Goal: Use online tool/utility: Use online tool/utility

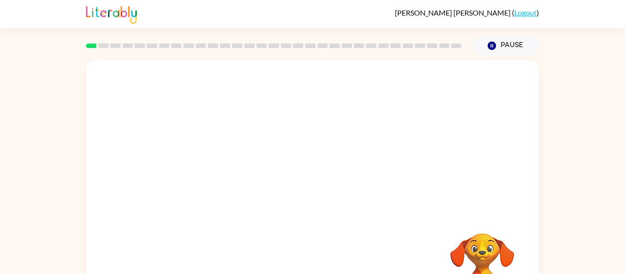
click at [293, 134] on video "Your browser must support playing .mp4 files to use Literably. Please try using…" at bounding box center [312, 137] width 453 height 154
click at [320, 199] on button "button" at bounding box center [312, 195] width 59 height 33
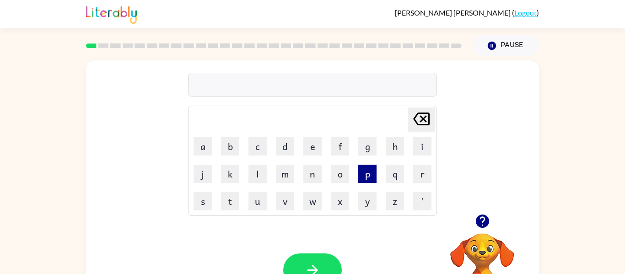
click at [365, 171] on button "p" at bounding box center [367, 174] width 18 height 18
click at [422, 178] on button "r" at bounding box center [422, 174] width 18 height 18
click at [312, 153] on button "e" at bounding box center [312, 146] width 18 height 18
click at [339, 150] on button "f" at bounding box center [340, 146] width 18 height 18
click at [341, 173] on button "o" at bounding box center [340, 174] width 18 height 18
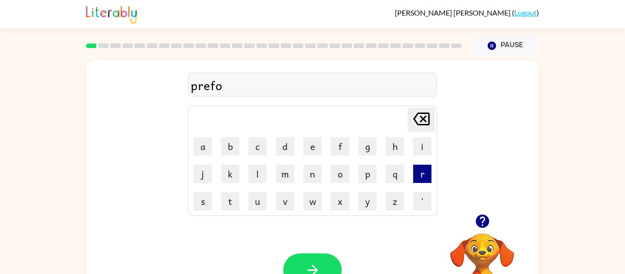
click at [423, 174] on button "r" at bounding box center [422, 174] width 18 height 18
click at [287, 176] on button "m" at bounding box center [285, 174] width 18 height 18
click at [322, 263] on button "button" at bounding box center [312, 269] width 59 height 33
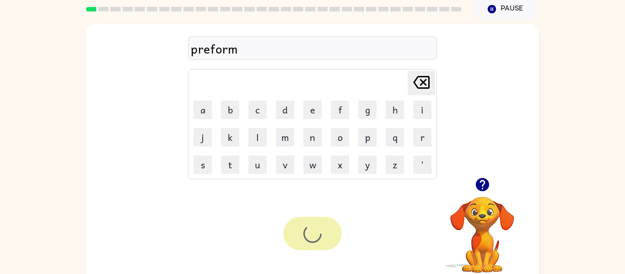
scroll to position [48, 0]
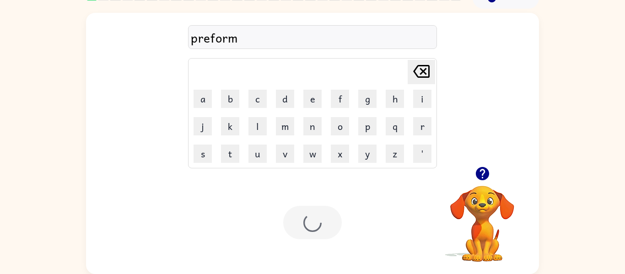
click at [310, 214] on div at bounding box center [312, 222] width 59 height 33
click at [258, 123] on button "l" at bounding box center [257, 126] width 18 height 18
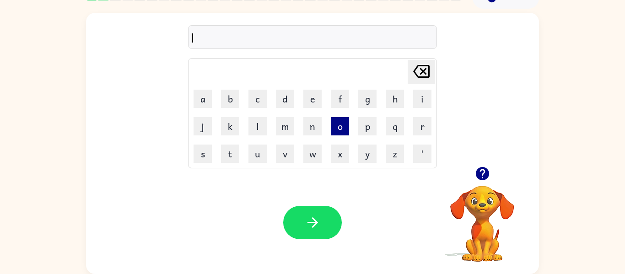
click at [340, 129] on button "o" at bounding box center [340, 126] width 18 height 18
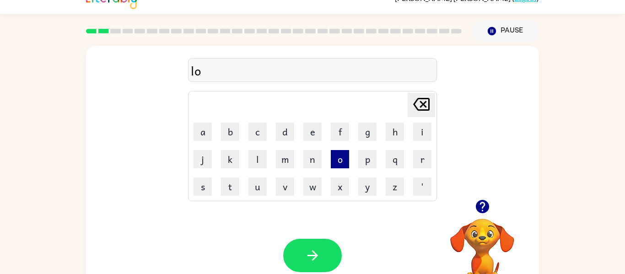
scroll to position [13, 0]
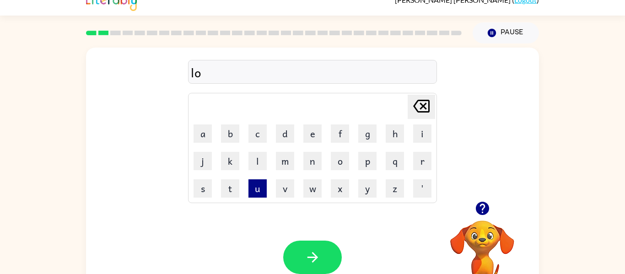
click at [258, 185] on button "u" at bounding box center [257, 188] width 18 height 18
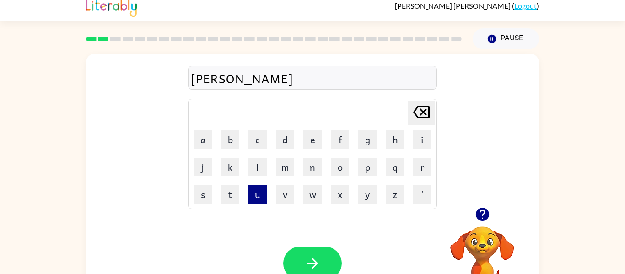
scroll to position [0, 0]
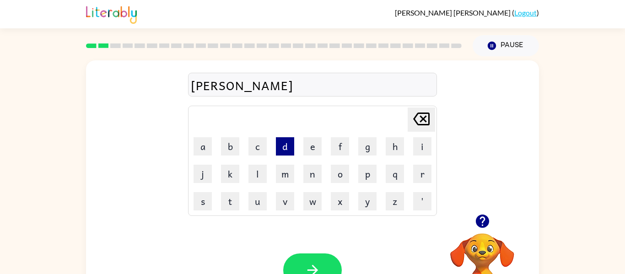
click at [285, 152] on button "d" at bounding box center [285, 146] width 18 height 18
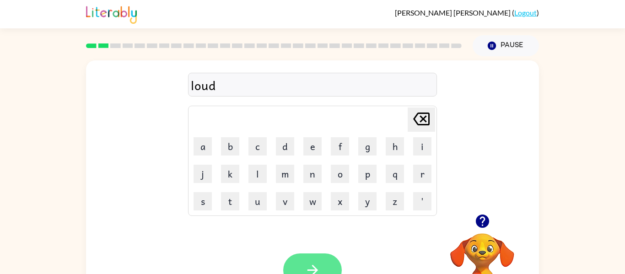
click at [322, 264] on button "button" at bounding box center [312, 269] width 59 height 33
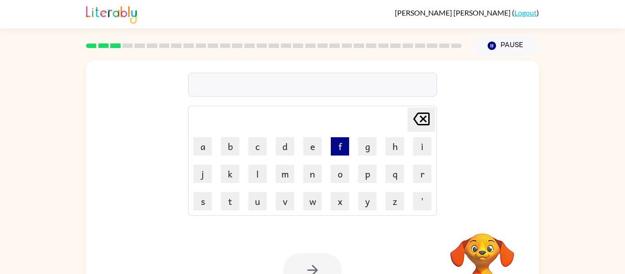
click at [340, 149] on button "f" at bounding box center [340, 146] width 18 height 18
click at [422, 152] on button "i" at bounding box center [422, 146] width 18 height 18
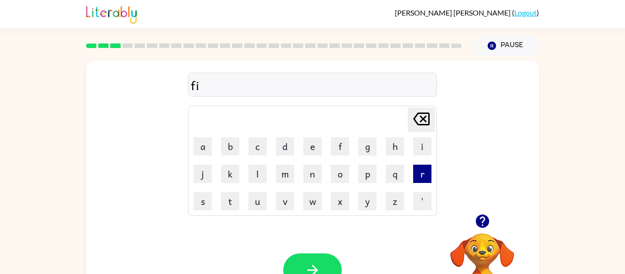
click at [422, 178] on button "r" at bounding box center [422, 174] width 18 height 18
click at [305, 143] on button "e" at bounding box center [312, 146] width 18 height 18
click at [369, 177] on button "p" at bounding box center [367, 174] width 18 height 18
click at [420, 179] on button "r" at bounding box center [422, 174] width 18 height 18
click at [339, 175] on button "o" at bounding box center [340, 174] width 18 height 18
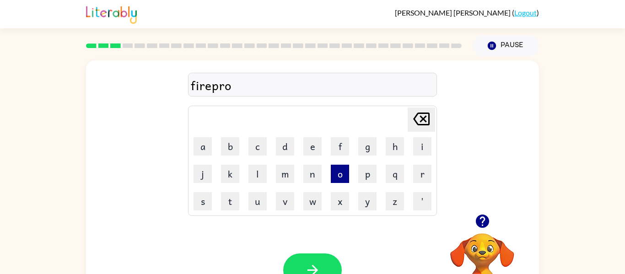
click at [341, 172] on button "o" at bounding box center [340, 174] width 18 height 18
click at [340, 147] on button "f" at bounding box center [340, 146] width 18 height 18
click at [324, 261] on button "button" at bounding box center [312, 269] width 59 height 33
click at [204, 207] on button "s" at bounding box center [202, 201] width 18 height 18
click at [258, 150] on button "c" at bounding box center [257, 146] width 18 height 18
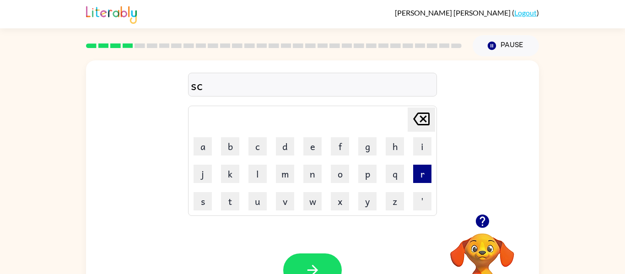
click at [422, 178] on button "r" at bounding box center [422, 174] width 18 height 18
click at [311, 147] on button "e" at bounding box center [312, 146] width 18 height 18
click at [315, 196] on button "w" at bounding box center [312, 201] width 18 height 18
click at [317, 267] on icon "button" at bounding box center [313, 270] width 16 height 16
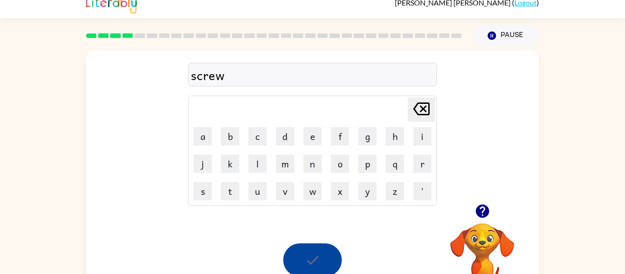
scroll to position [48, 0]
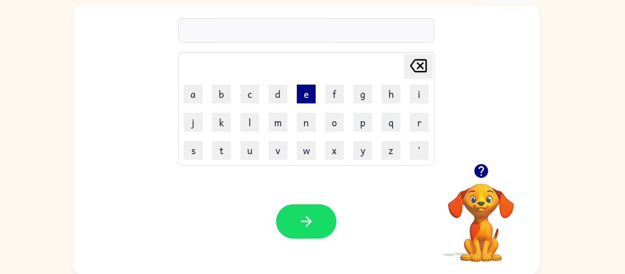
click at [314, 95] on button "e" at bounding box center [312, 99] width 18 height 18
click at [478, 177] on icon "button" at bounding box center [481, 173] width 13 height 13
click at [313, 127] on button "n" at bounding box center [312, 126] width 18 height 18
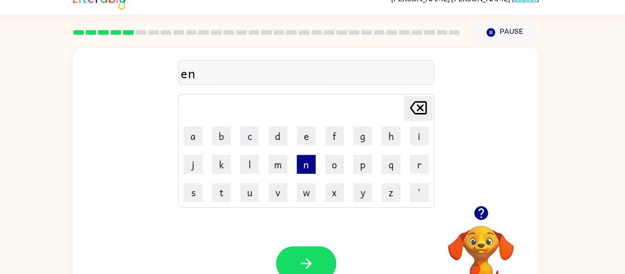
scroll to position [0, 0]
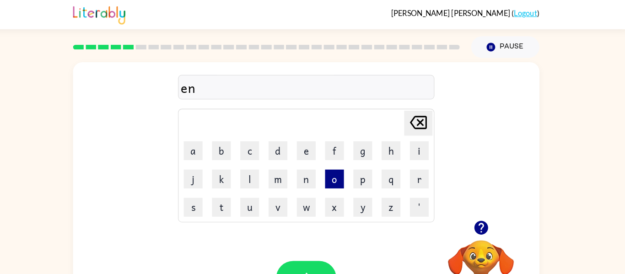
click at [341, 177] on button "o" at bounding box center [340, 174] width 18 height 18
click at [256, 199] on button "u" at bounding box center [257, 201] width 18 height 18
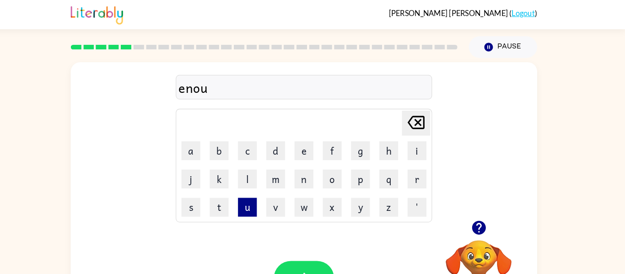
type button "u"
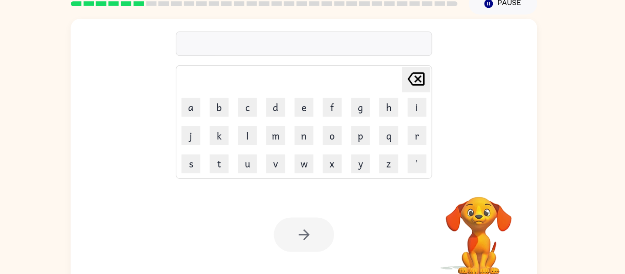
scroll to position [36, 0]
